Goal: Transaction & Acquisition: Subscribe to service/newsletter

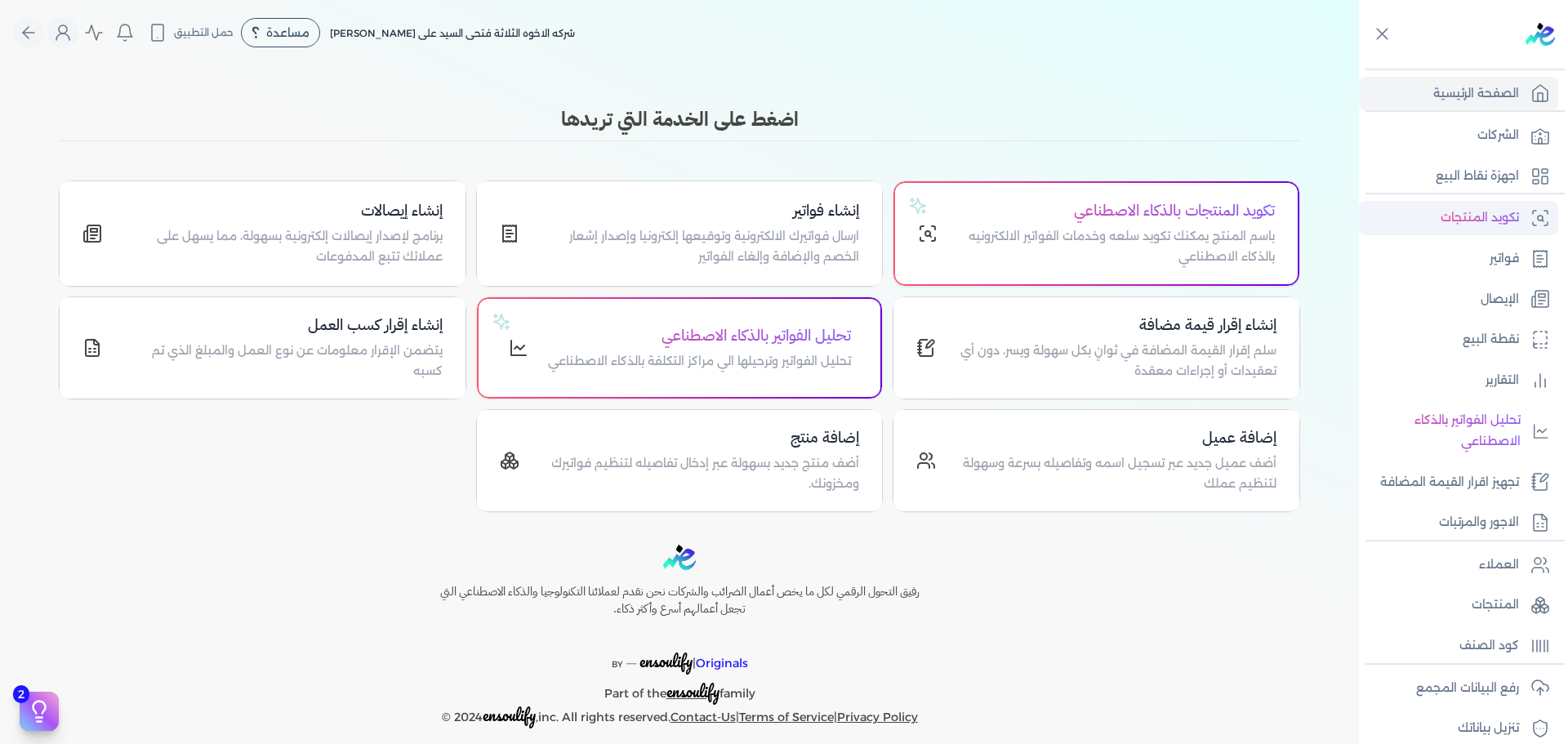
click at [1493, 215] on p "تكويد المنتجات" at bounding box center [1479, 217] width 79 height 21
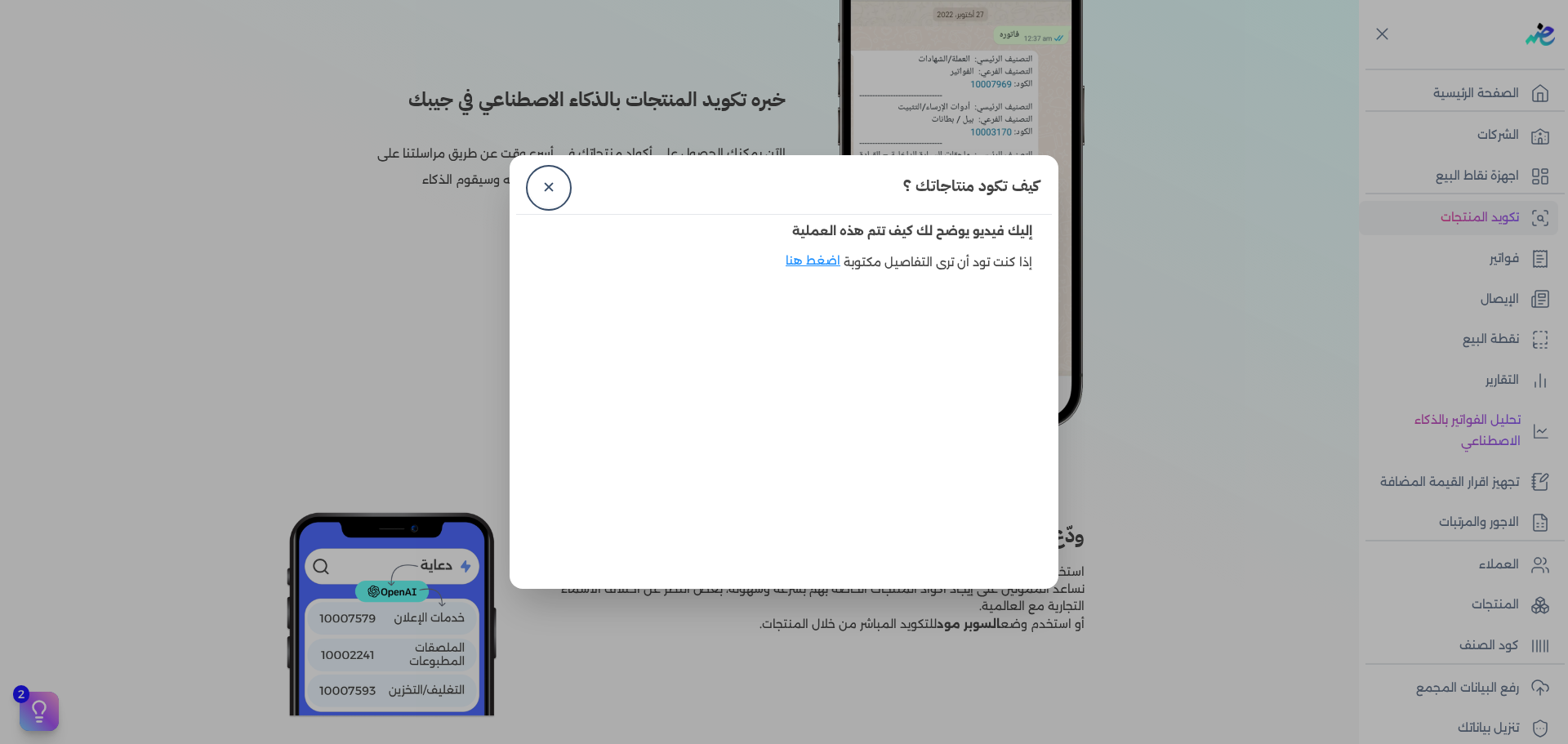
scroll to position [662, 0]
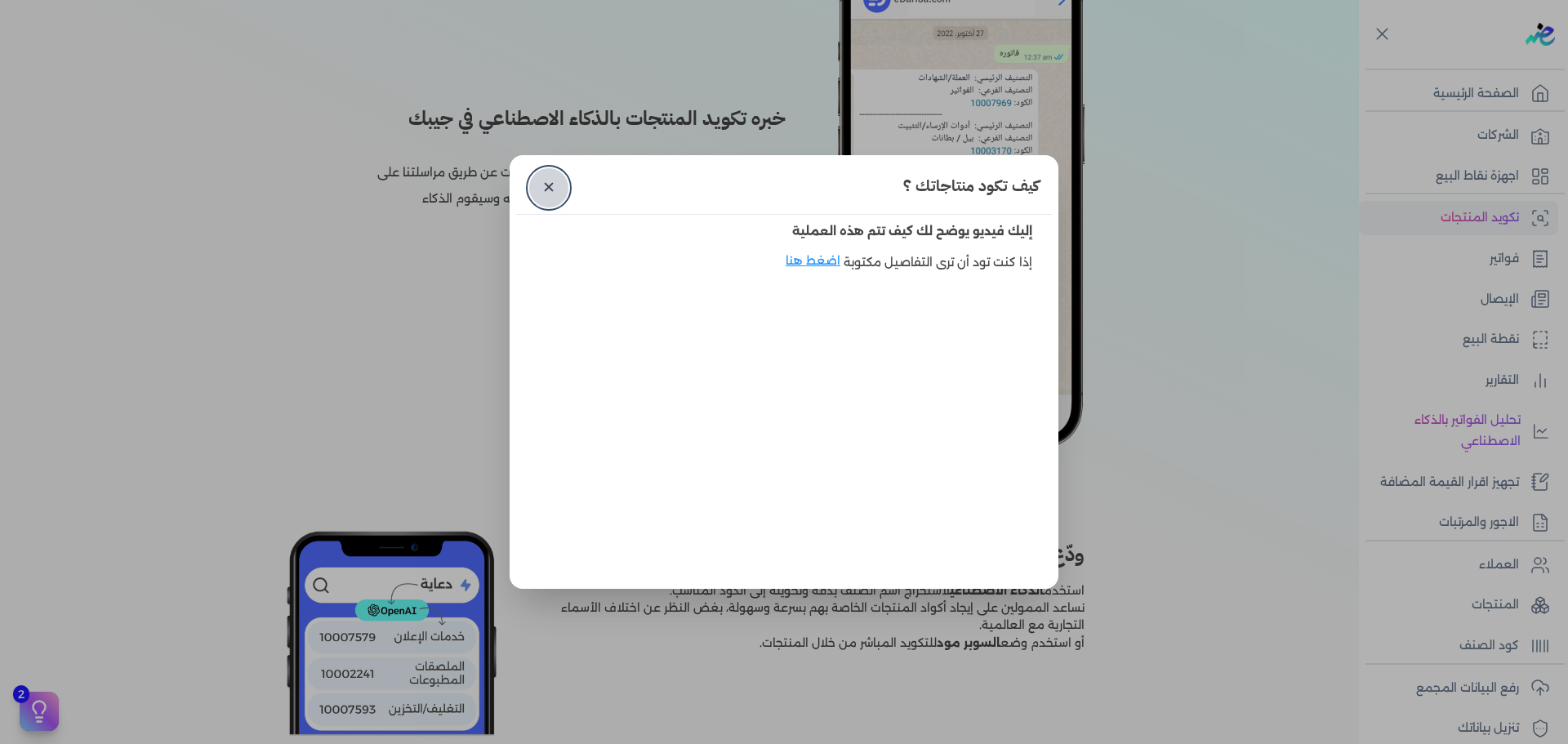
click at [546, 184] on link "✕" at bounding box center [549, 188] width 39 height 39
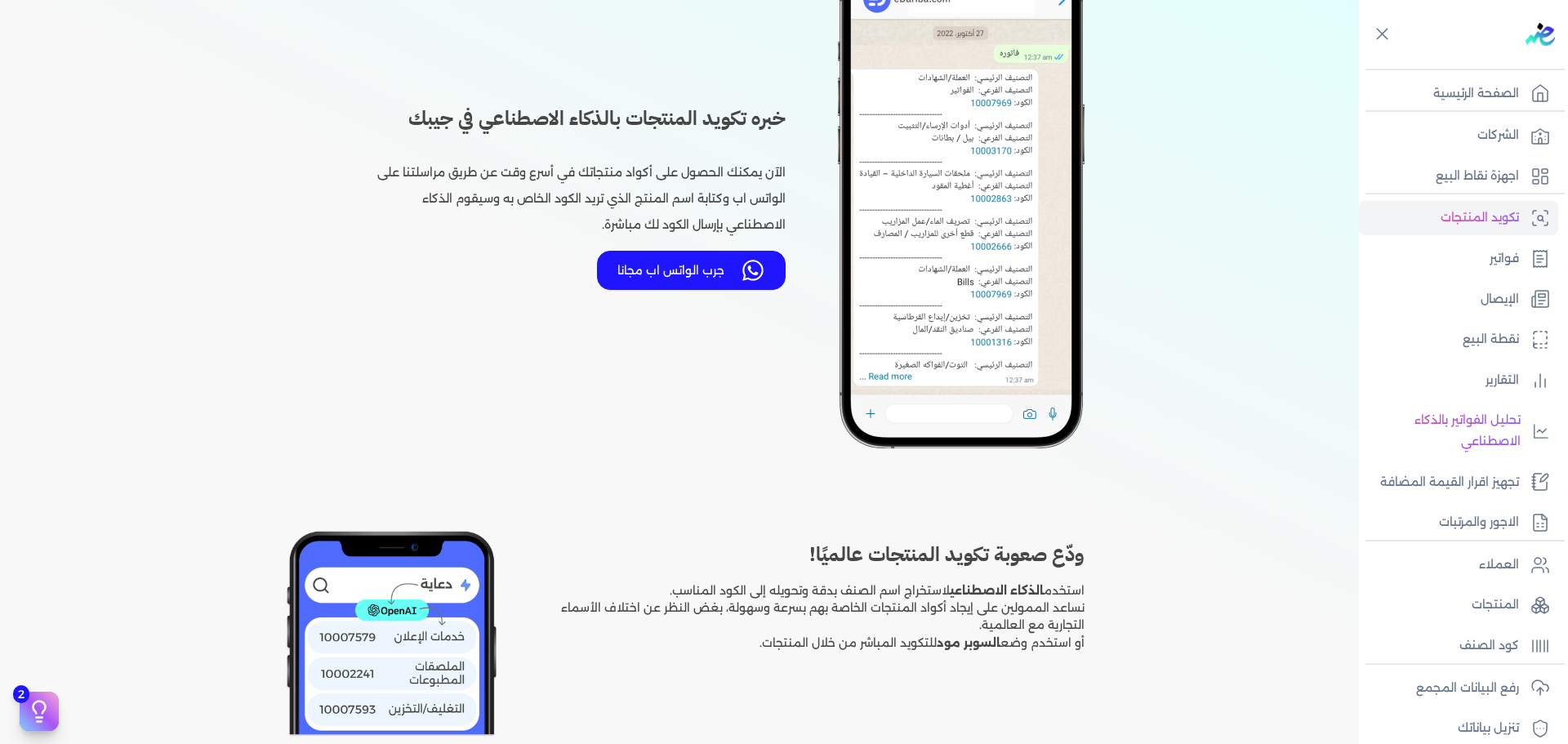
click at [730, 259] on button "جرب الواتس اب مجانا" at bounding box center [691, 270] width 189 height 39
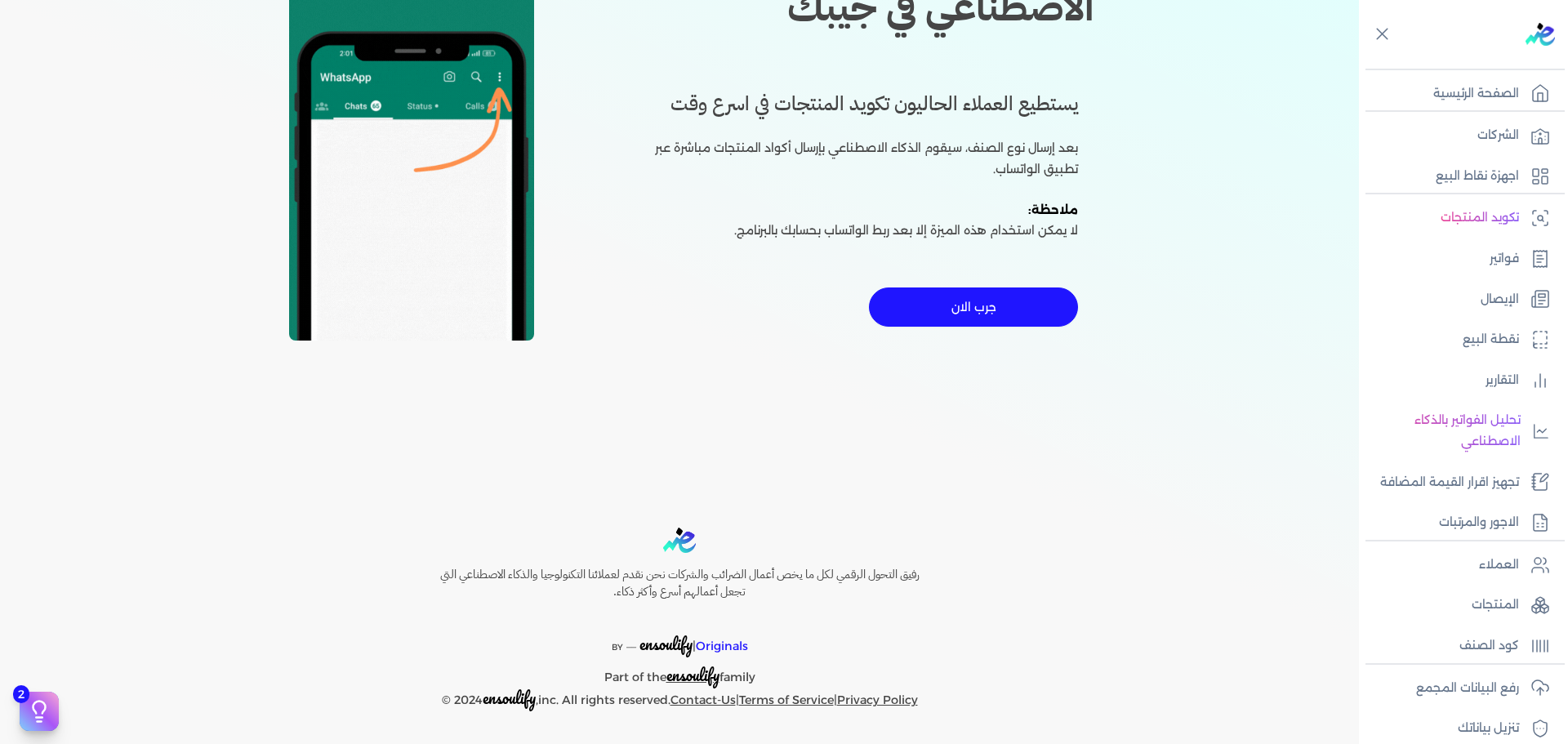
scroll to position [315, 0]
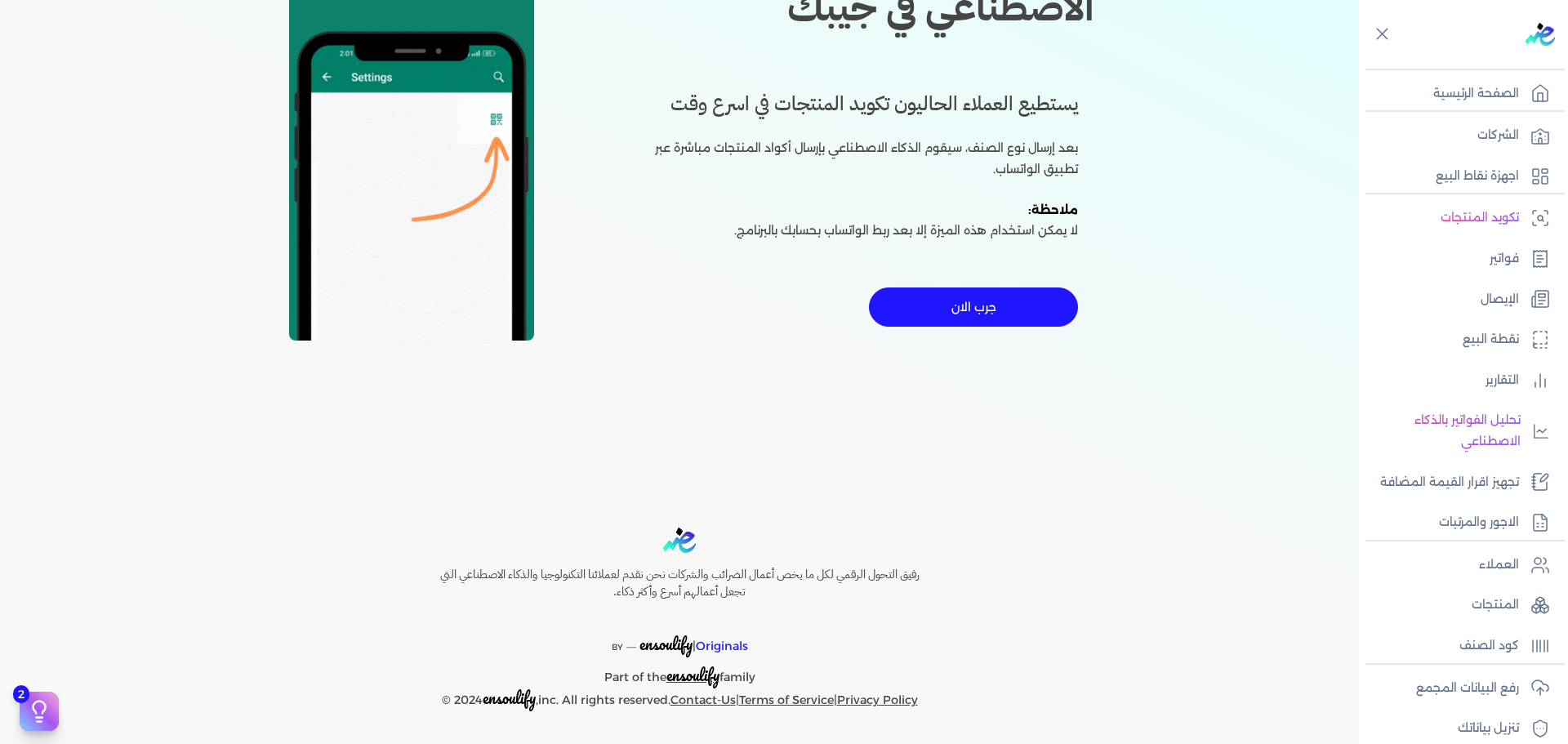
click at [1020, 299] on button "جرب الان" at bounding box center [973, 307] width 209 height 39
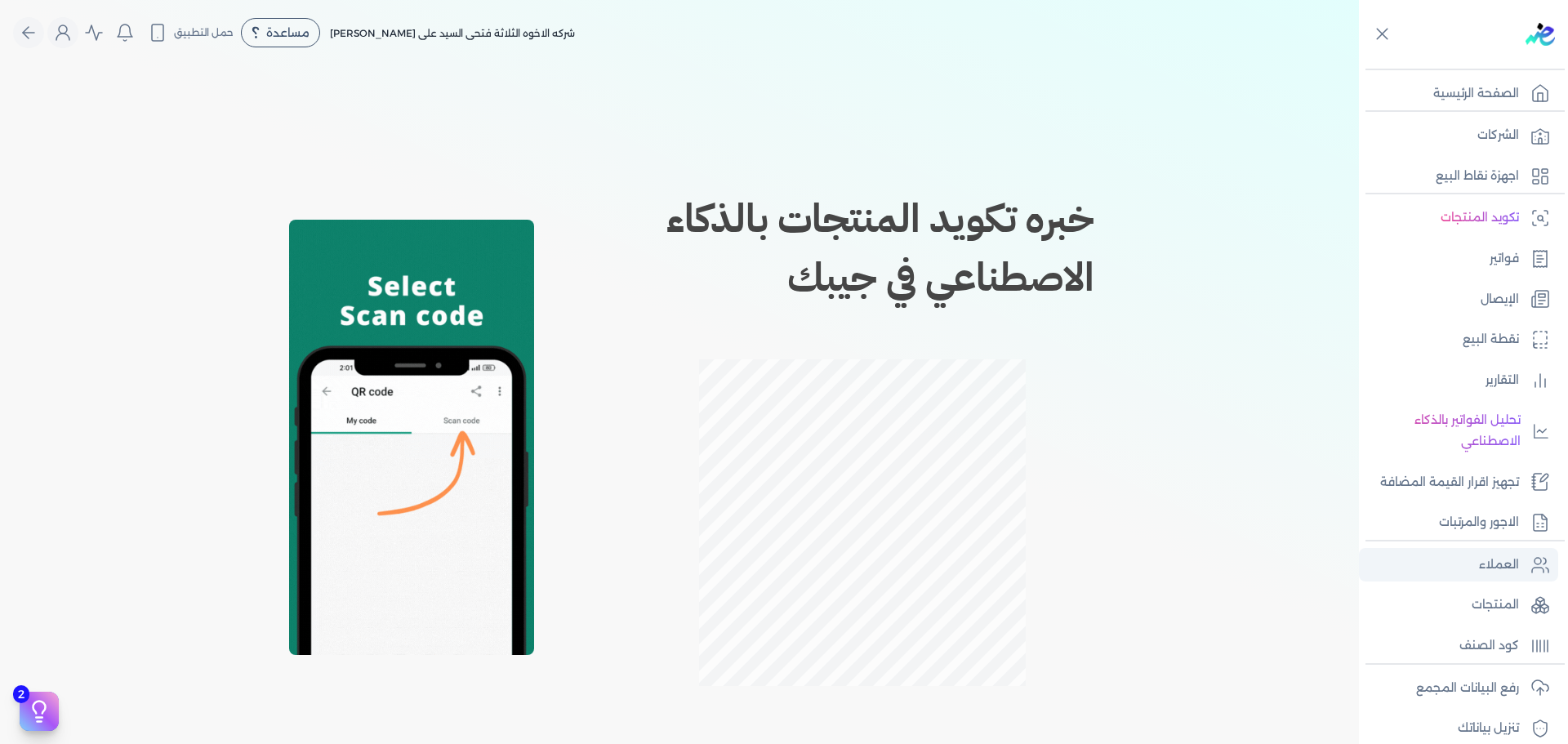
scroll to position [138, 0]
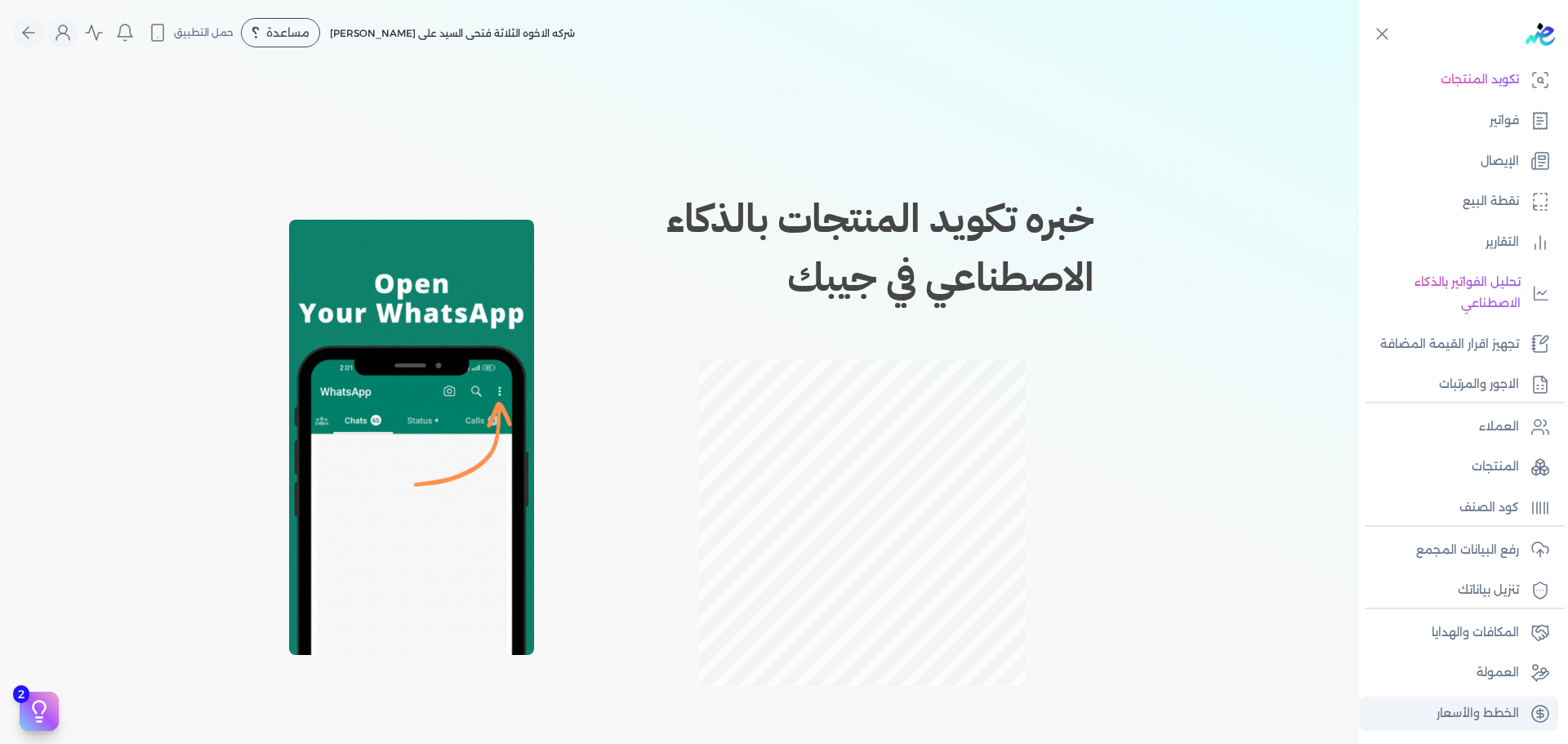
click at [1478, 711] on p "الخطط والأسعار" at bounding box center [1477, 713] width 82 height 21
